Goal: Check status: Verify the current state of an ongoing process or item

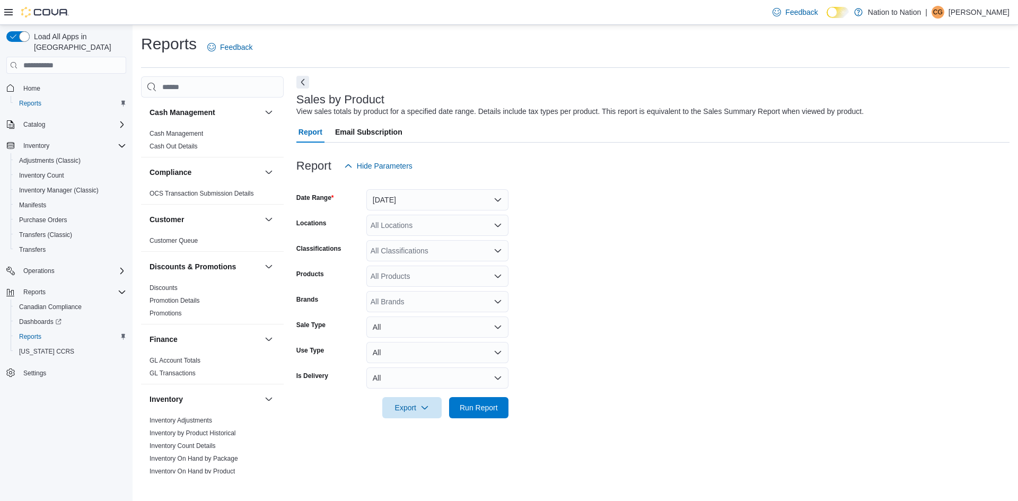
click at [307, 77] on button "Next" at bounding box center [303, 82] width 13 height 13
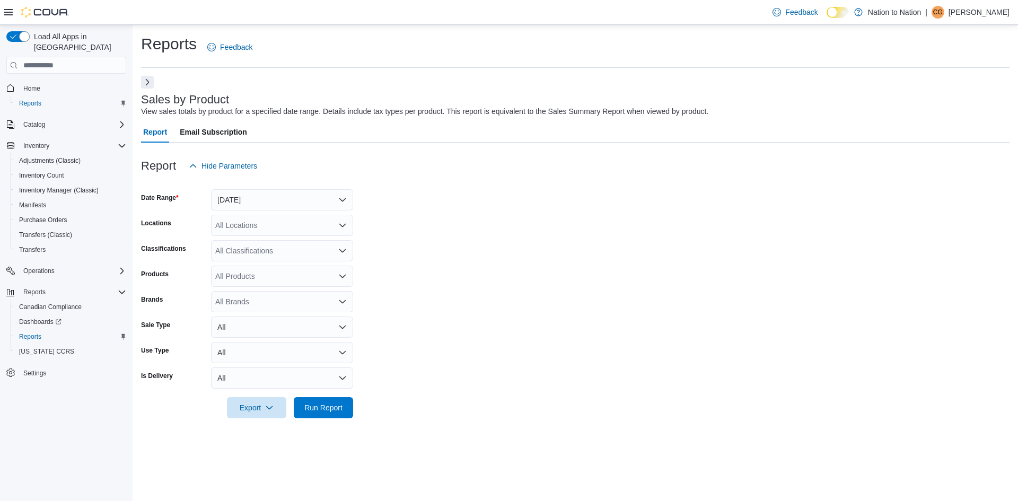
click at [150, 77] on button "Next" at bounding box center [147, 82] width 13 height 13
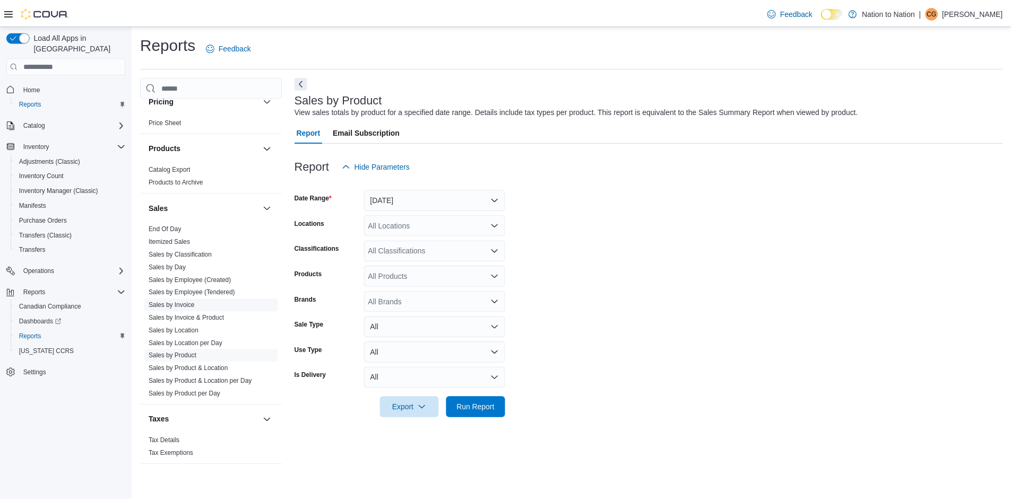
scroll to position [596, 0]
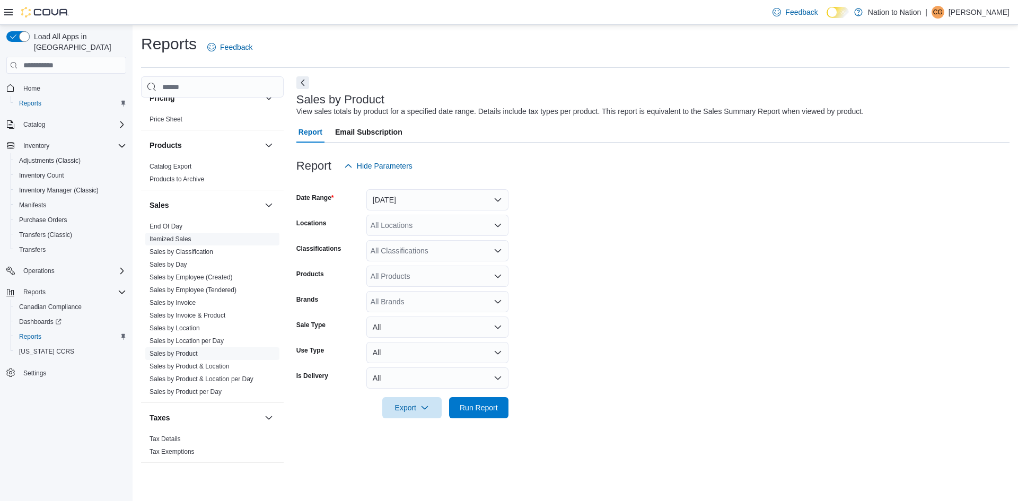
click at [182, 241] on link "Itemized Sales" at bounding box center [171, 239] width 42 height 7
click at [213, 312] on link "Sales by Invoice & Product" at bounding box center [188, 315] width 76 height 7
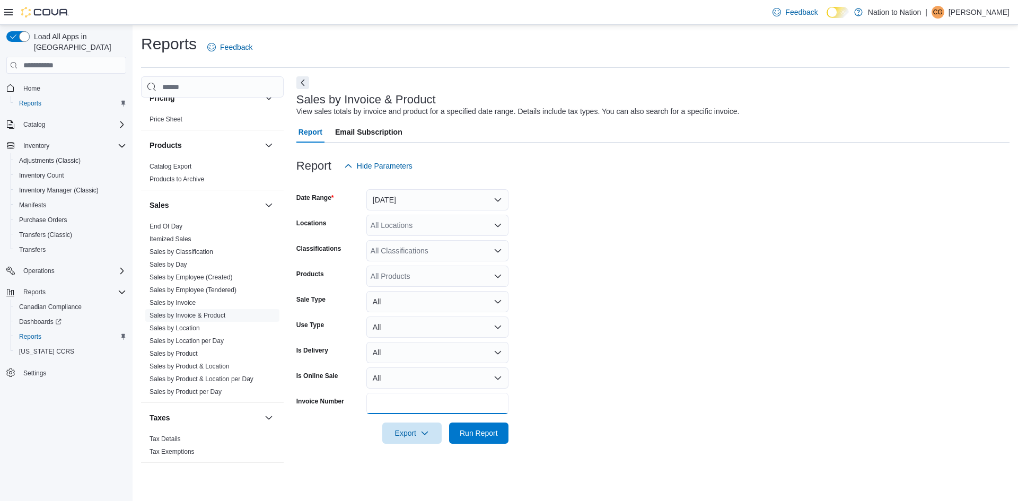
click at [423, 395] on input "Invoice Number" at bounding box center [438, 403] width 142 height 21
type input "**********"
click at [477, 432] on span "Run Report" at bounding box center [479, 433] width 38 height 11
